Goal: Task Accomplishment & Management: Use online tool/utility

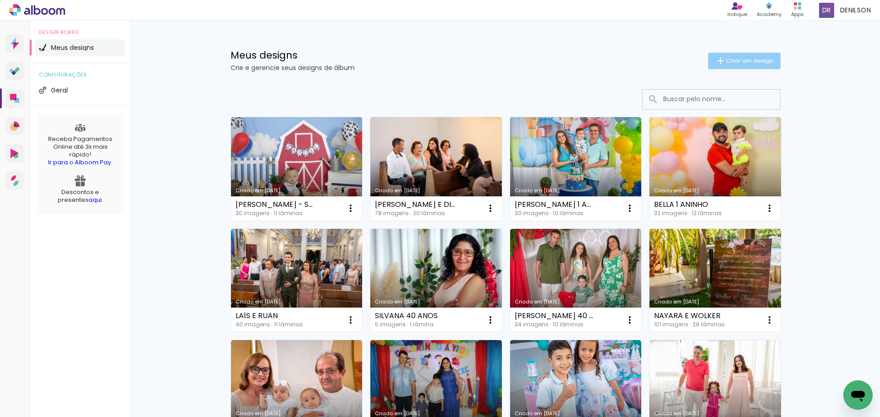
click at [746, 58] on span "Criar um design" at bounding box center [750, 61] width 48 height 6
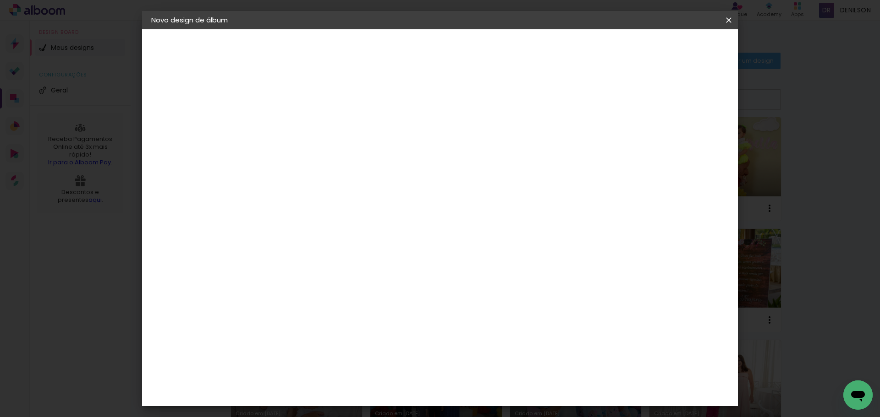
click at [301, 122] on input at bounding box center [301, 123] width 0 height 14
type input "h"
type input "HEITOR 3-4-5 ANOS"
type paper-input "HEITOR 3-4-5 ANOS"
click at [0, 0] on slot "Avançar" at bounding box center [0, 0] width 0 height 0
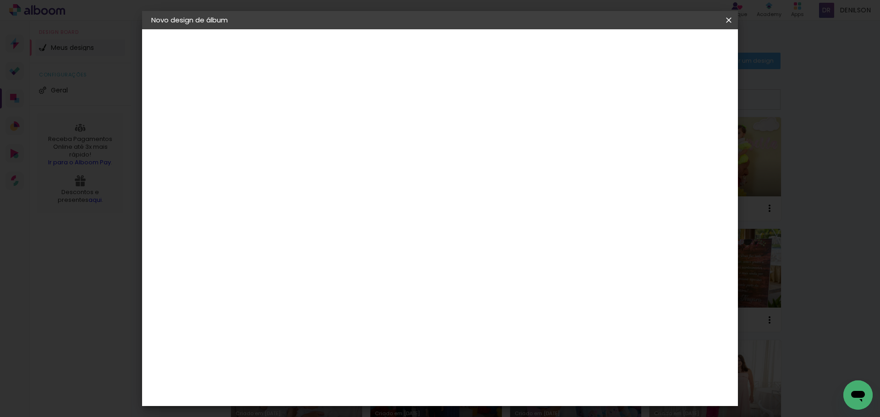
click at [473, 142] on paper-item "Tamanho Livre" at bounding box center [429, 139] width 88 height 20
click at [0, 0] on slot "Avançar" at bounding box center [0, 0] width 0 height 0
drag, startPoint x: 282, startPoint y: 262, endPoint x: 263, endPoint y: 260, distance: 18.8
click at [263, 260] on input "30" at bounding box center [272, 260] width 24 height 14
type input "20,3"
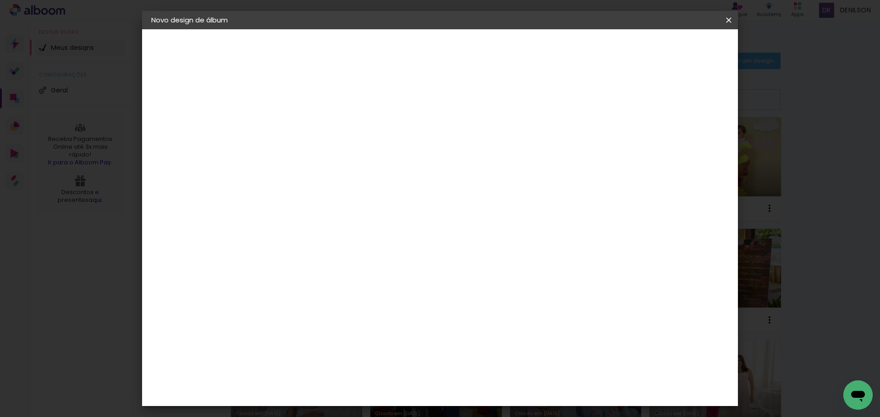
type paper-input "20,3"
click at [503, 327] on div "cm" at bounding box center [508, 324] width 11 height 14
type input "60,6"
type paper-input "60,6"
type input "4"
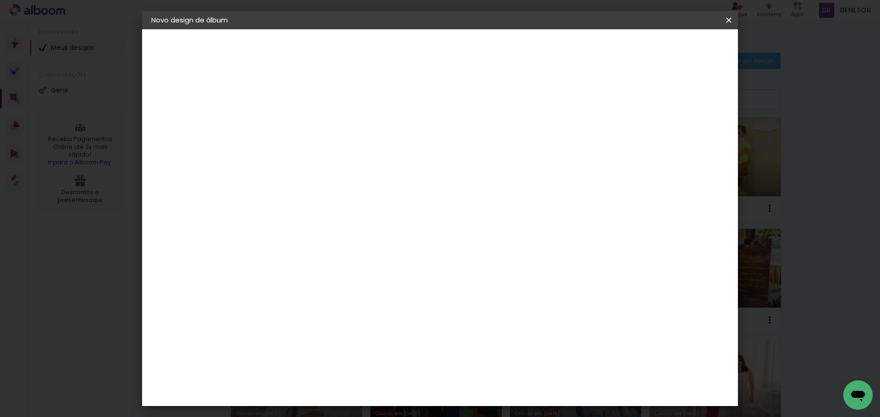
type paper-input "4"
click at [686, 142] on input "4" at bounding box center [681, 138] width 16 height 14
type input "3"
type paper-input "3"
click at [686, 142] on input "3" at bounding box center [683, 138] width 16 height 14
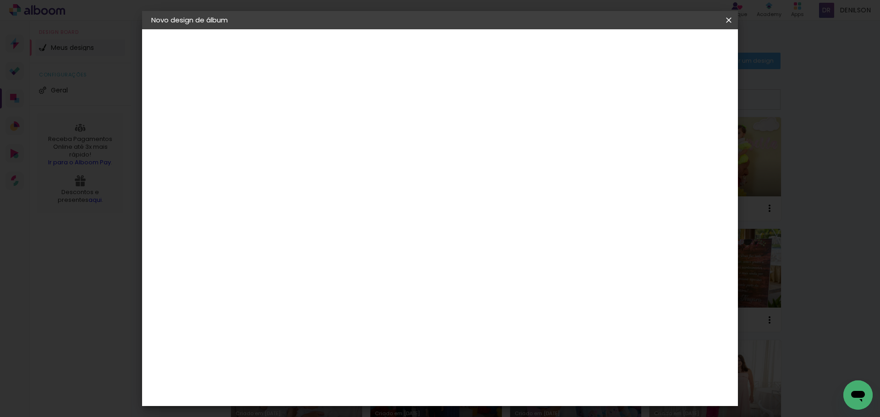
type input "2"
type paper-input "2"
click at [687, 142] on input "2" at bounding box center [683, 138] width 16 height 14
type input "1"
type paper-input "1"
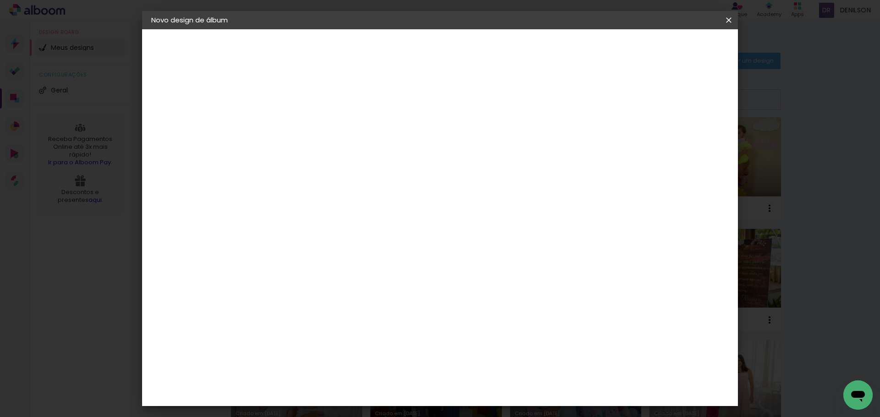
click at [688, 142] on input "1" at bounding box center [685, 138] width 16 height 14
type input "0"
click at [691, 142] on input "0" at bounding box center [687, 138] width 16 height 14
click at [671, 51] on span "Iniciar design" at bounding box center [651, 48] width 42 height 6
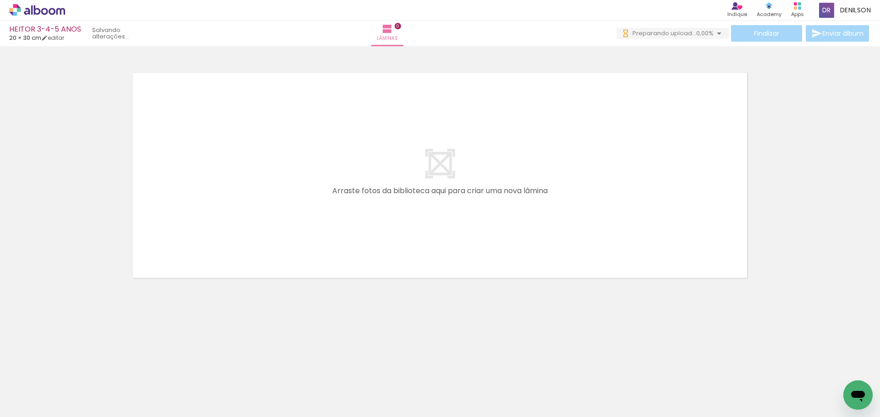
click at [716, 33] on iron-icon at bounding box center [718, 33] width 11 height 11
